Goal: Task Accomplishment & Management: Manage account settings

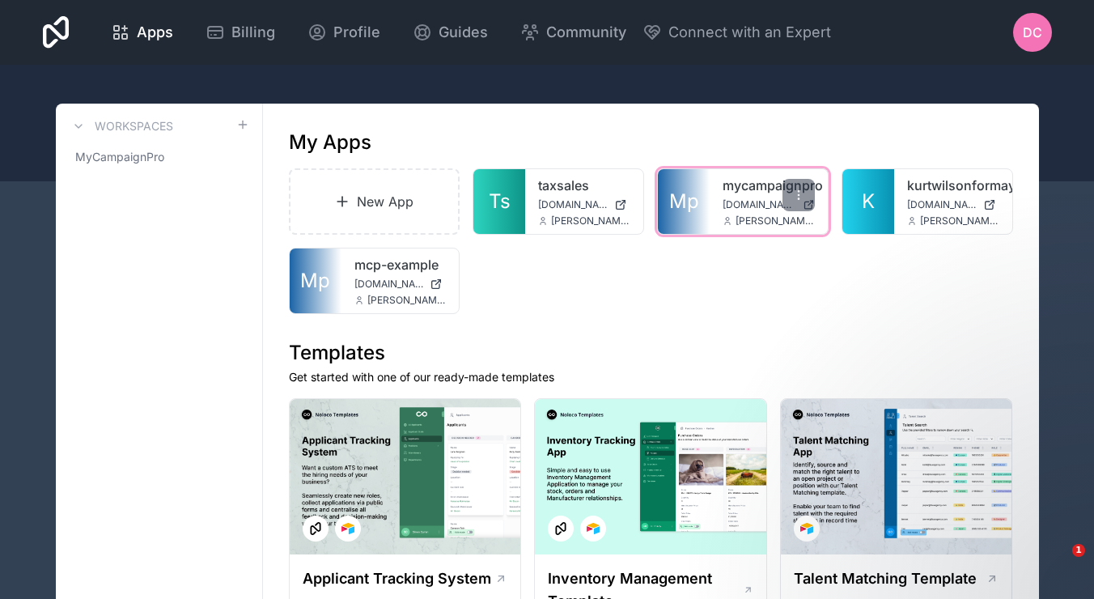
click at [736, 203] on span "[DOMAIN_NAME]" at bounding box center [760, 204] width 74 height 13
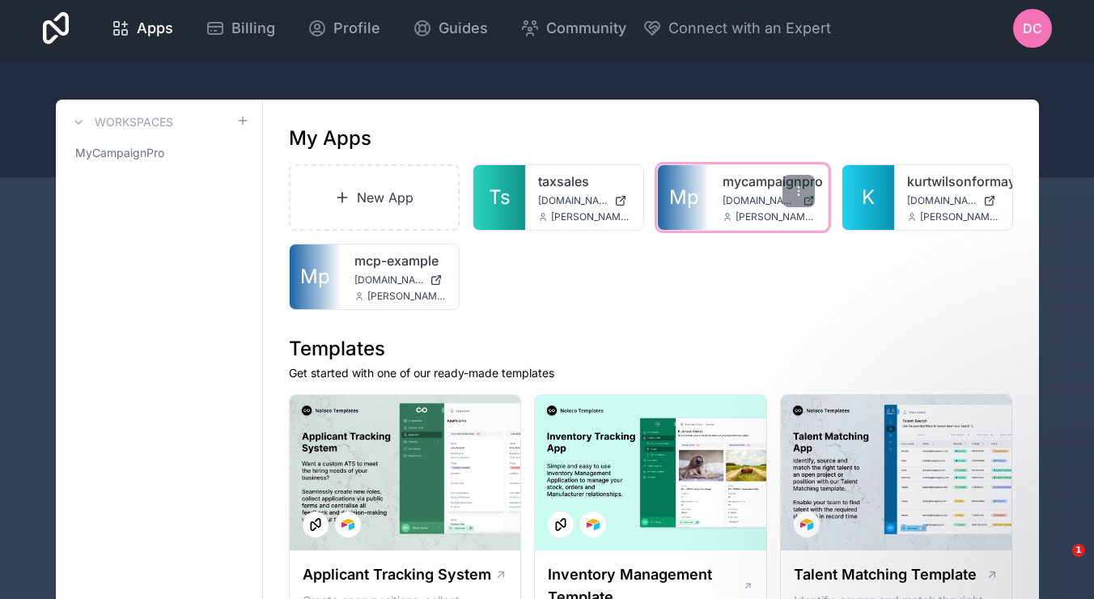
click at [711, 197] on div "mycampaignpro [DOMAIN_NAME] [PERSON_NAME][EMAIL_ADDRESS][DOMAIN_NAME]" at bounding box center [769, 197] width 118 height 65
click at [742, 194] on span "[DOMAIN_NAME]" at bounding box center [760, 200] width 74 height 13
click at [685, 195] on span "Mp" at bounding box center [684, 198] width 30 height 26
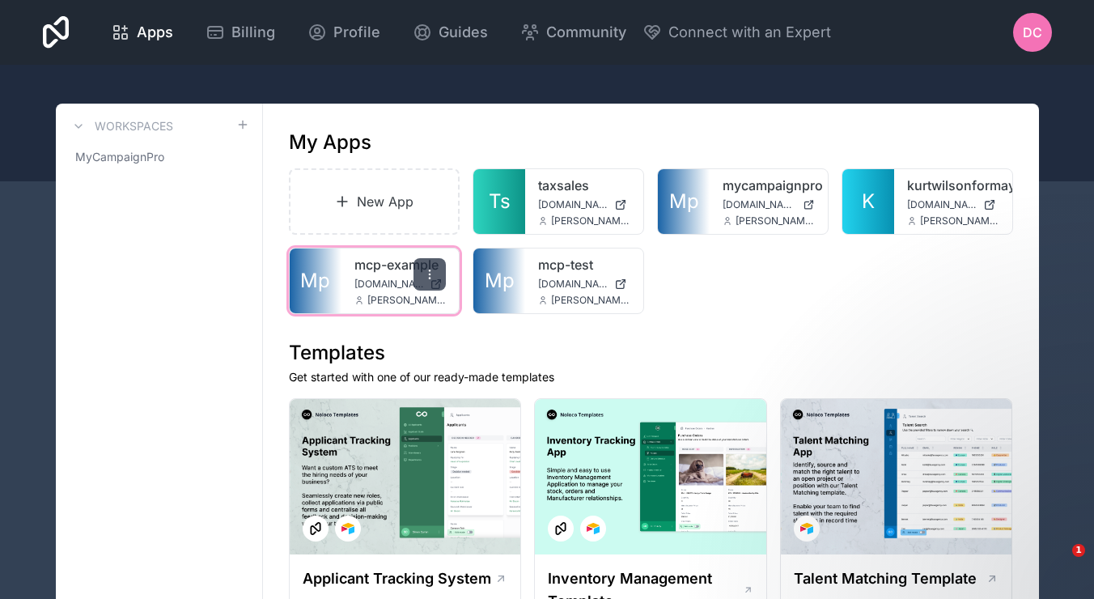
click at [431, 277] on icon at bounding box center [429, 274] width 13 height 13
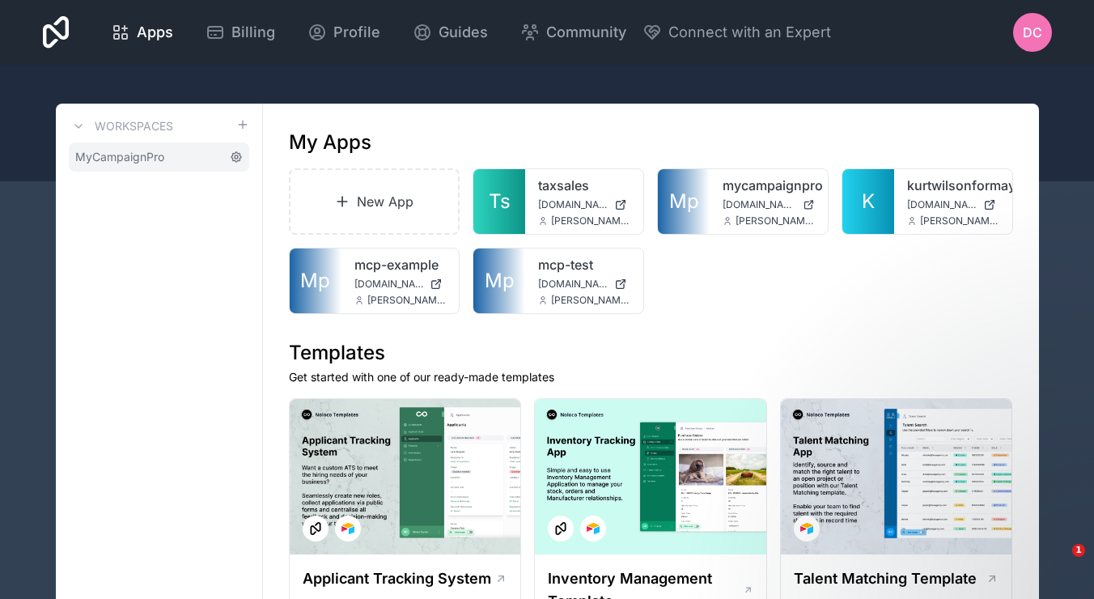
click at [237, 158] on icon at bounding box center [236, 156] width 3 height 3
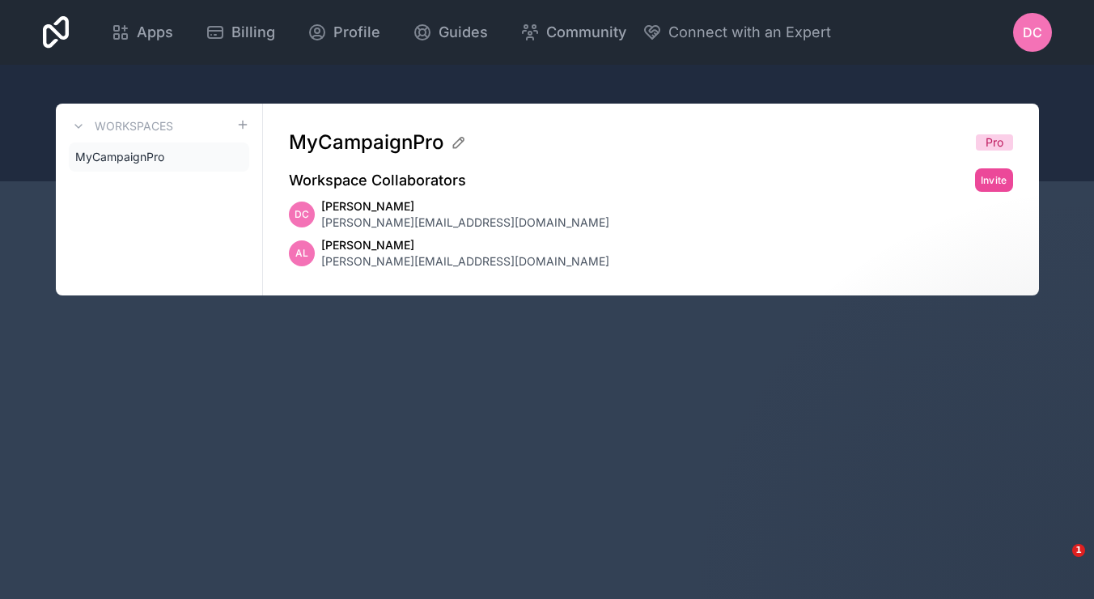
drag, startPoint x: 418, startPoint y: 222, endPoint x: 435, endPoint y: 176, distance: 48.9
click at [422, 219] on span "dan@mycampaignpro.com" at bounding box center [465, 222] width 288 height 16
click at [116, 159] on span "MyCampaignPro" at bounding box center [119, 157] width 89 height 16
click at [186, 45] on link "Apps" at bounding box center [142, 33] width 88 height 36
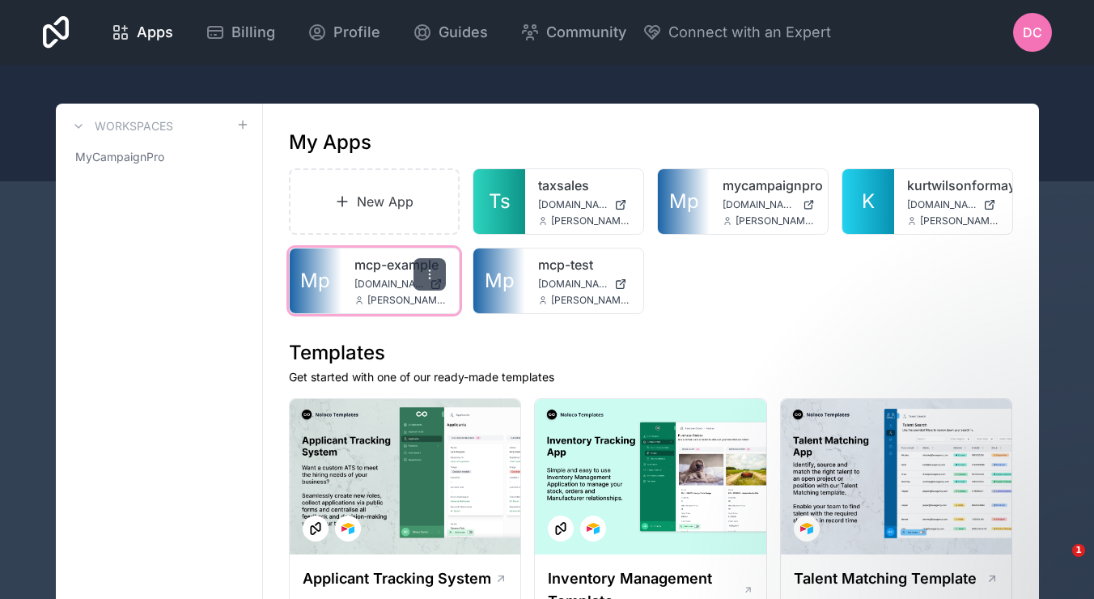
click at [430, 274] on icon at bounding box center [430, 274] width 1 height 1
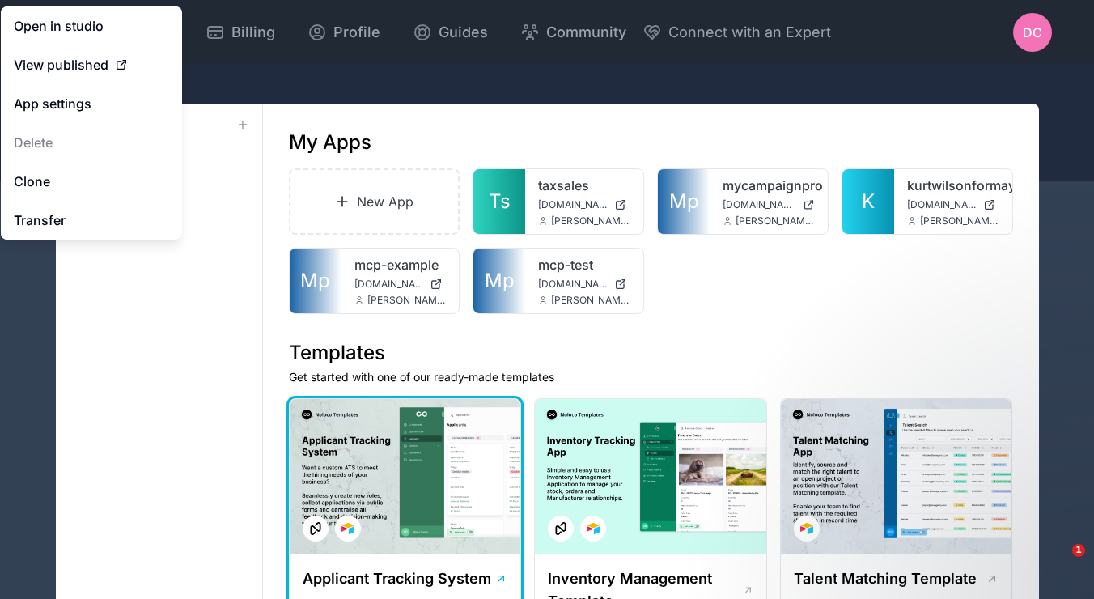
scroll to position [0, 1]
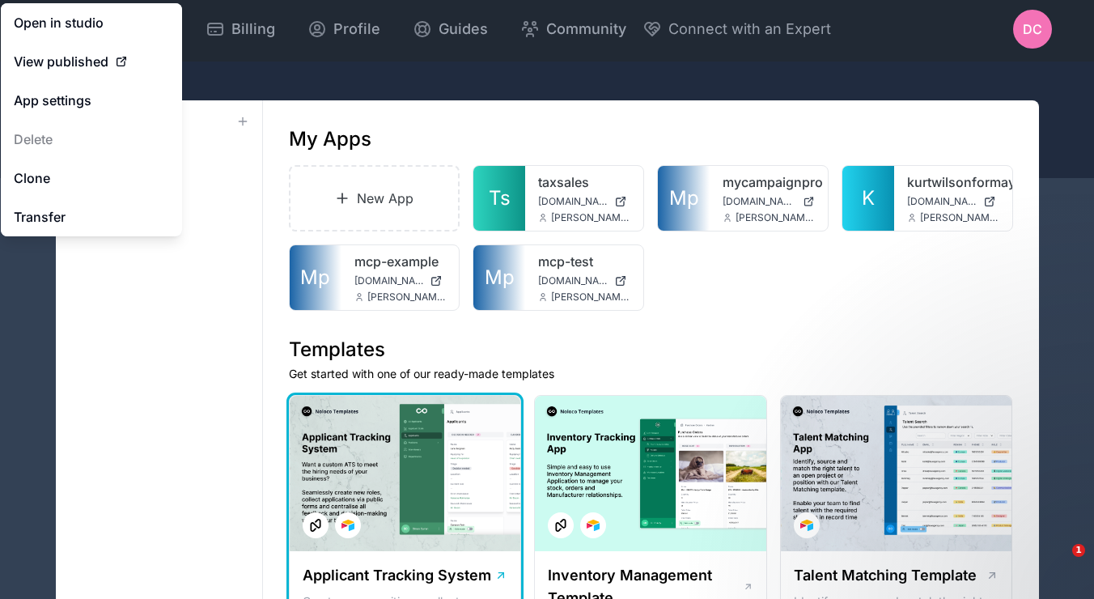
click at [295, 401] on div at bounding box center [405, 473] width 231 height 155
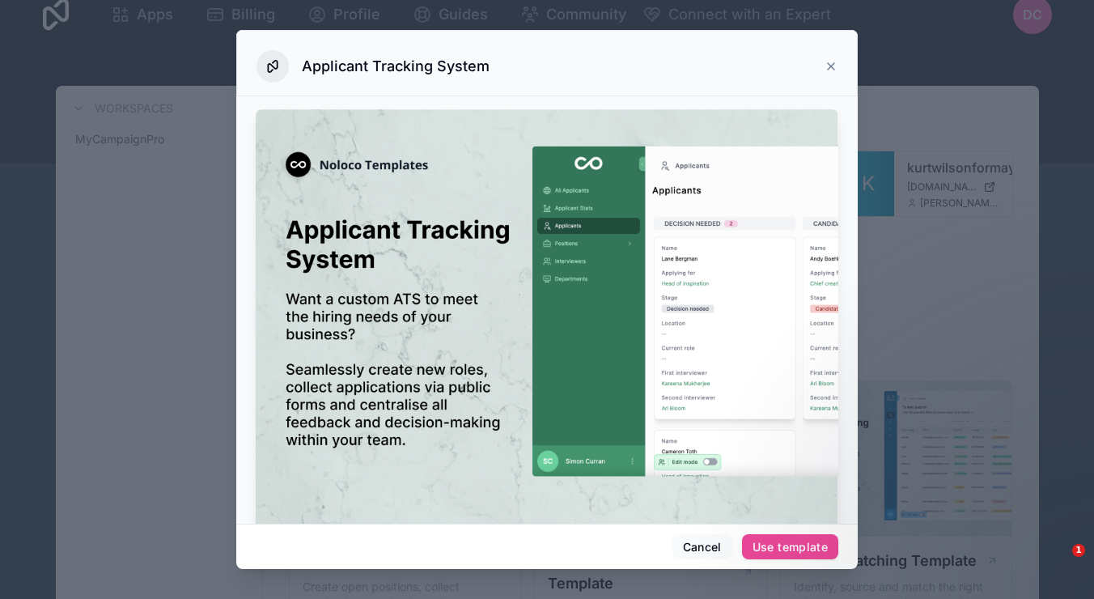
scroll to position [23, 0]
click at [839, 66] on div "Applicant Tracking System" at bounding box center [546, 63] width 621 height 66
click at [830, 64] on icon at bounding box center [831, 66] width 13 height 13
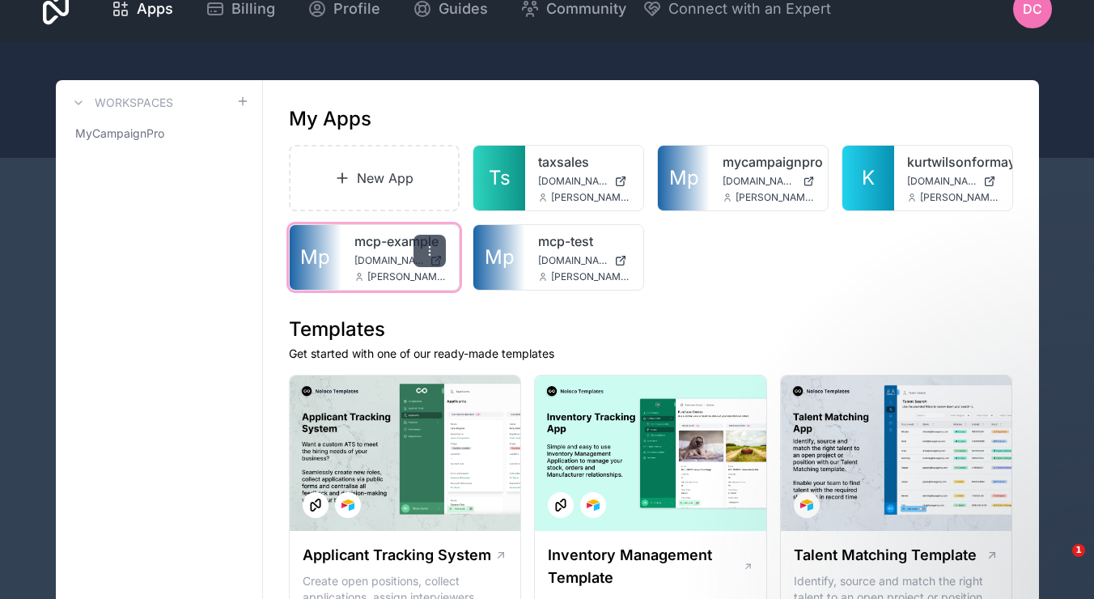
click at [436, 245] on icon at bounding box center [429, 250] width 13 height 13
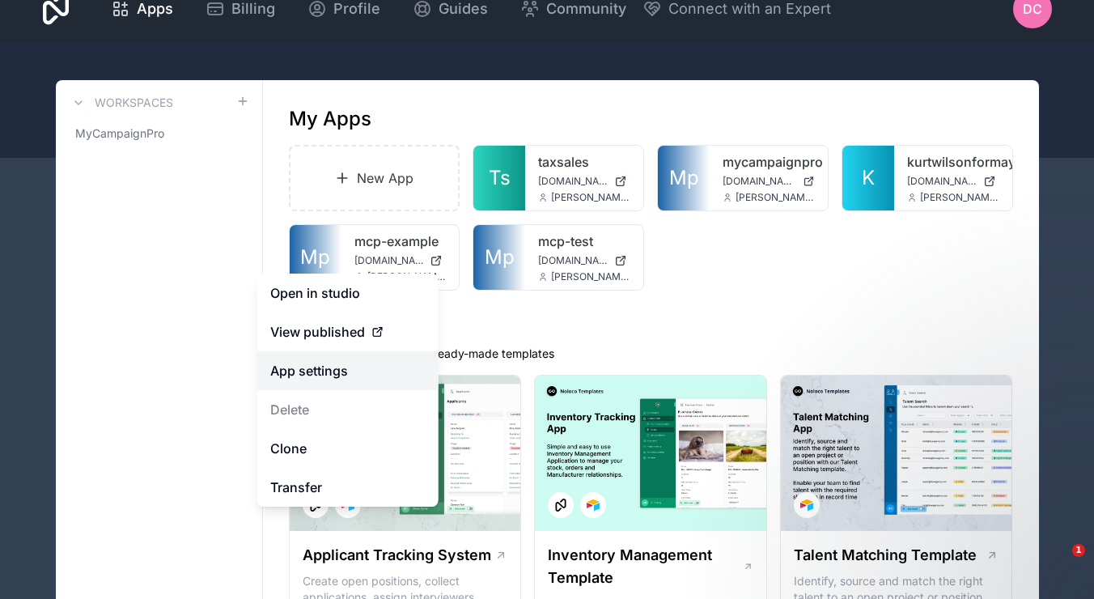
click at [346, 364] on link "App settings" at bounding box center [347, 370] width 181 height 39
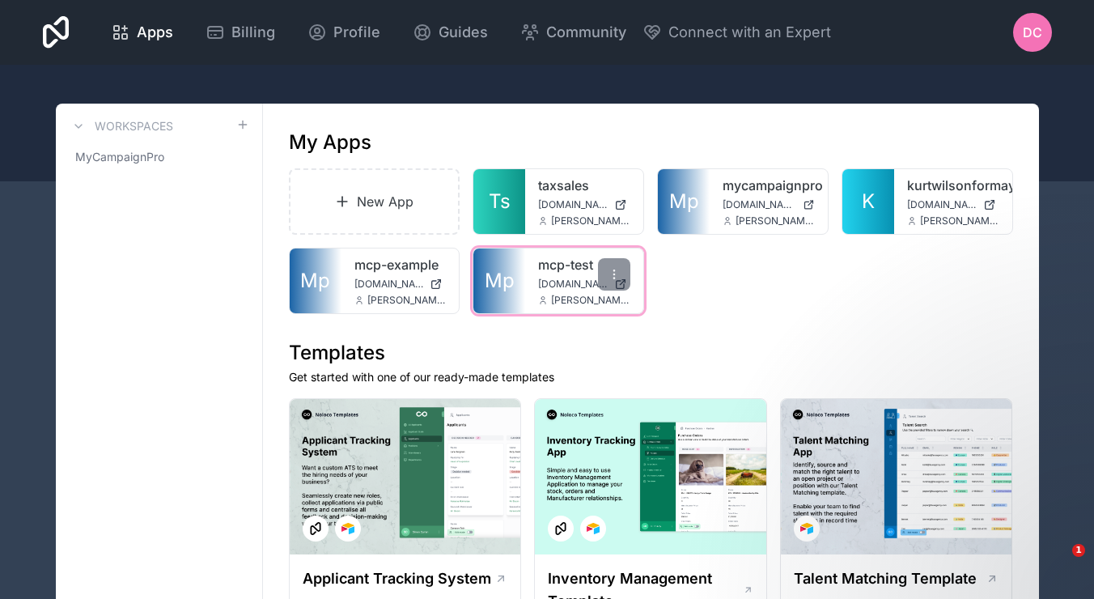
click at [539, 278] on span "mcp-test.noloco.co" at bounding box center [573, 284] width 70 height 13
click at [719, 347] on h1 "Templates" at bounding box center [651, 353] width 724 height 26
click at [537, 298] on div "mcp-test mcp-test.noloco.co andrew@mycampaignpro.com" at bounding box center [584, 280] width 118 height 65
click at [497, 277] on span "Mp" at bounding box center [500, 281] width 30 height 26
